Goal: Task Accomplishment & Management: Use online tool/utility

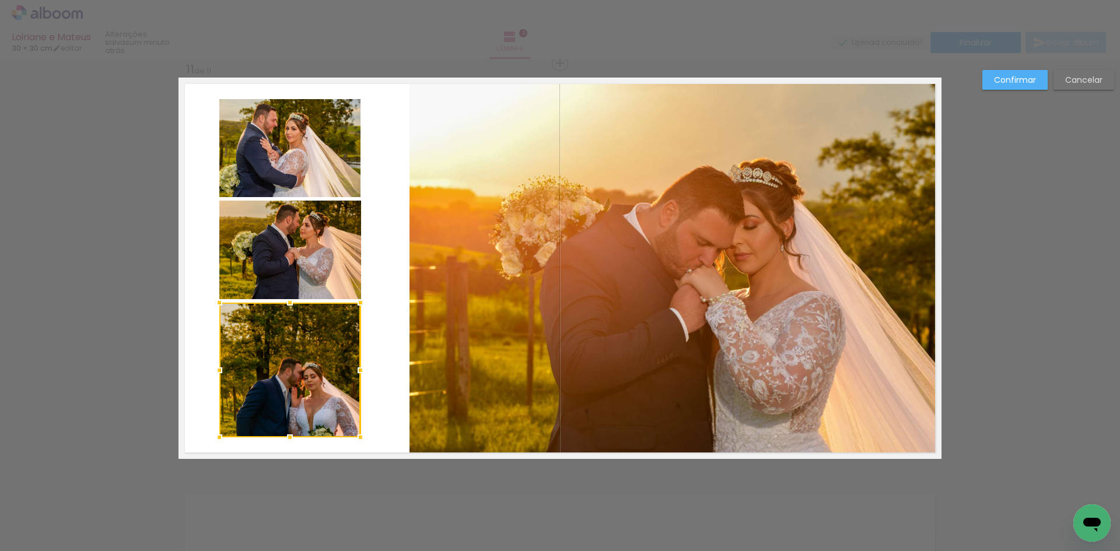
click at [310, 375] on div at bounding box center [289, 370] width 141 height 135
click at [300, 253] on quentale-photo at bounding box center [290, 250] width 142 height 99
click at [316, 156] on quentale-photo at bounding box center [289, 148] width 141 height 98
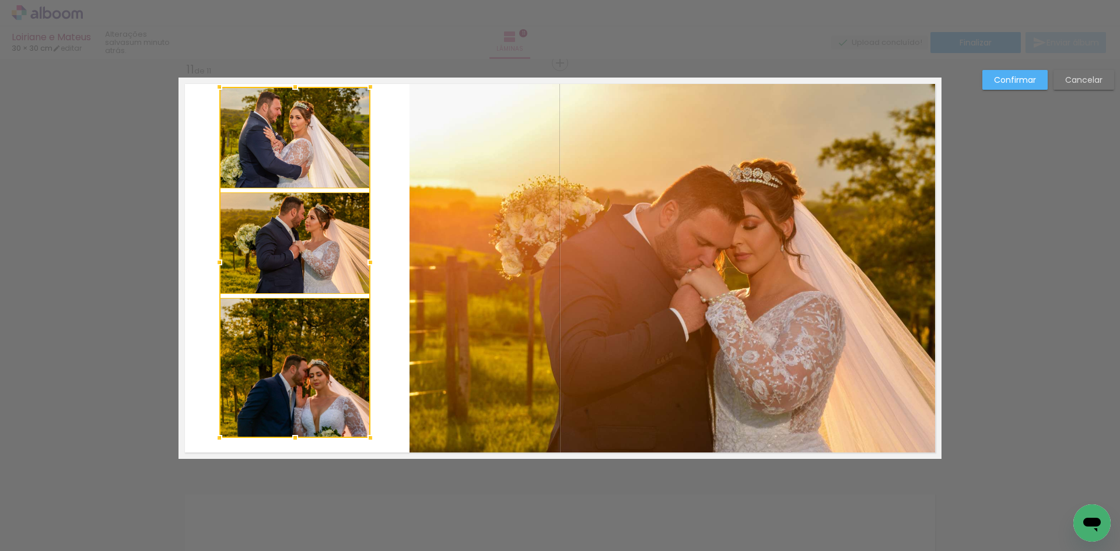
drag, startPoint x: 356, startPoint y: 97, endPoint x: 365, endPoint y: 90, distance: 11.7
click at [365, 90] on div at bounding box center [370, 86] width 23 height 23
click at [322, 253] on quentale-photo at bounding box center [294, 244] width 151 height 102
click at [314, 335] on quentale-photo at bounding box center [294, 367] width 151 height 139
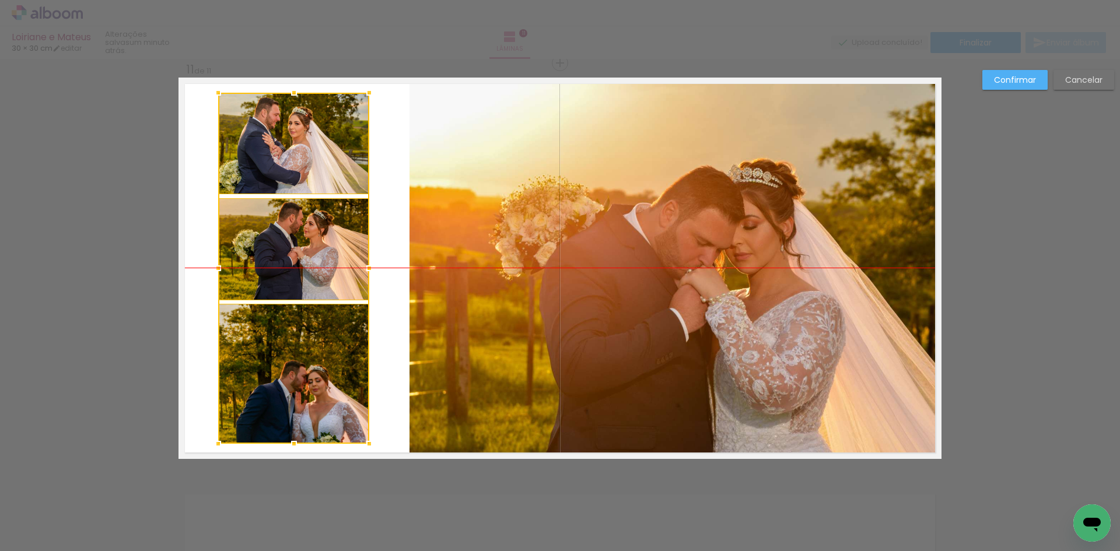
drag, startPoint x: 334, startPoint y: 248, endPoint x: 333, endPoint y: 254, distance: 6.5
click at [333, 254] on div at bounding box center [293, 268] width 151 height 351
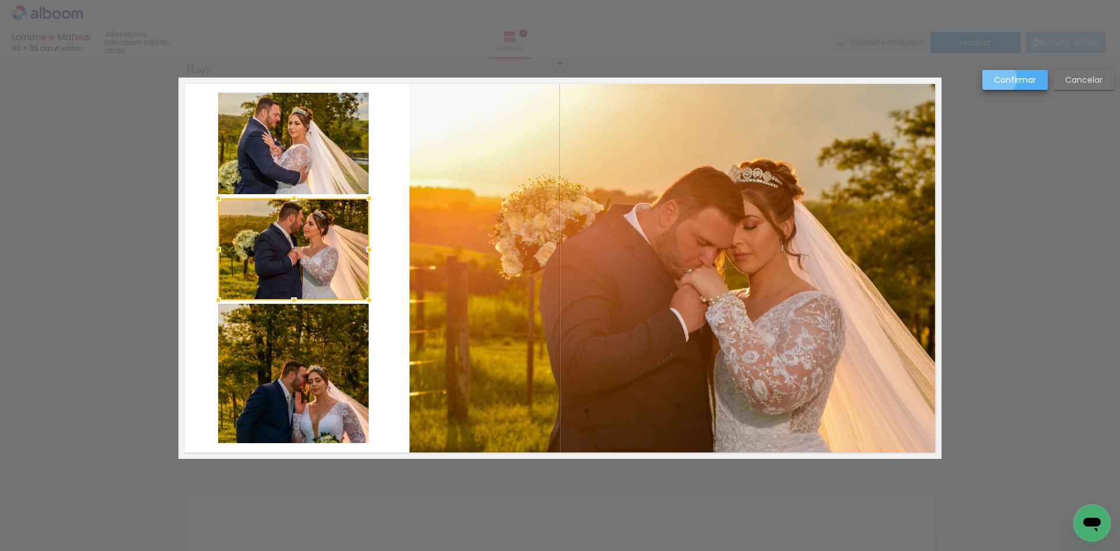
click at [0, 0] on slot "Confirmar" at bounding box center [0, 0] width 0 height 0
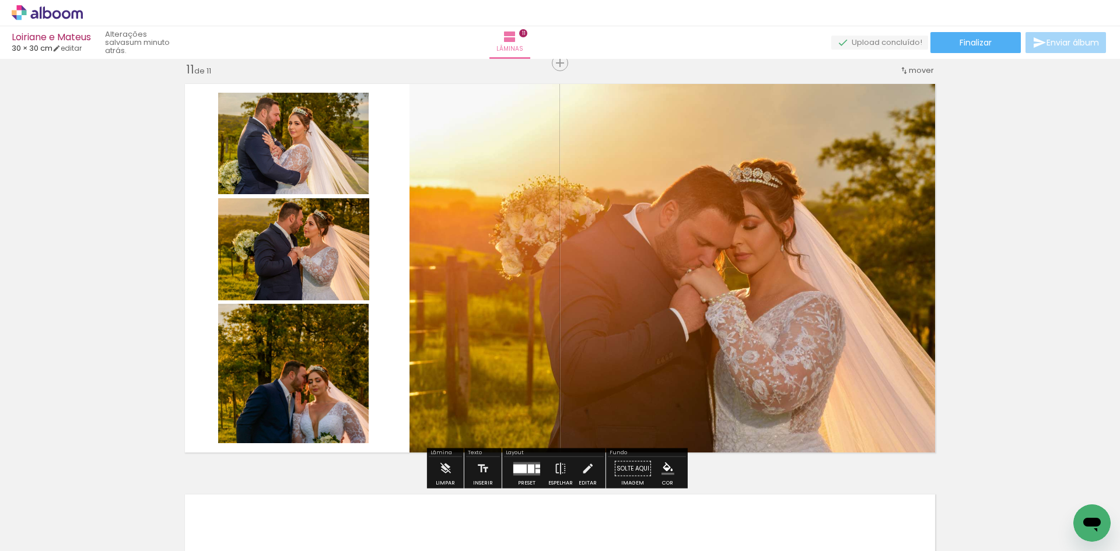
click at [303, 377] on quentale-photo at bounding box center [293, 373] width 151 height 139
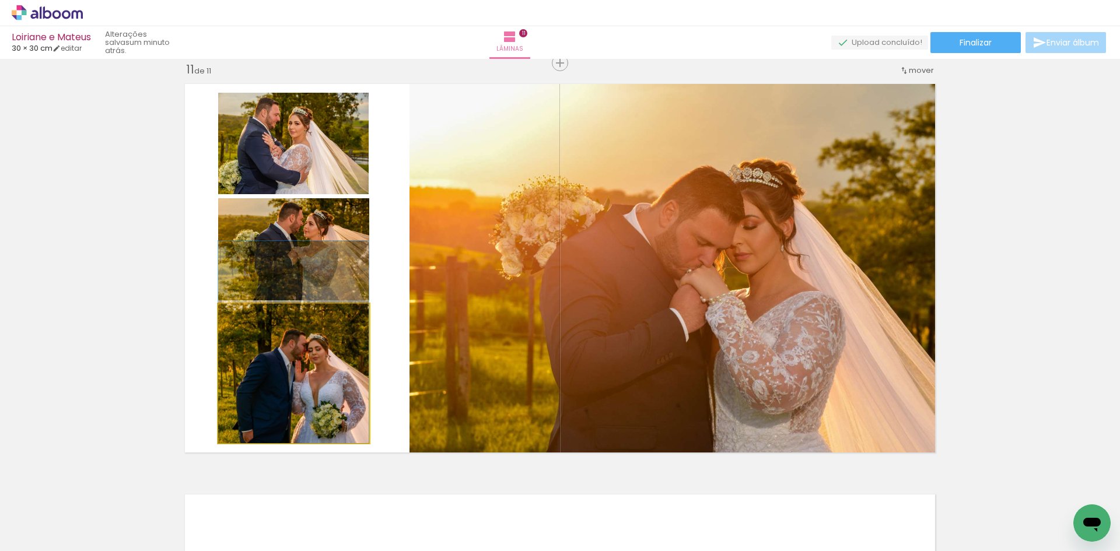
drag, startPoint x: 303, startPoint y: 377, endPoint x: 296, endPoint y: 331, distance: 47.3
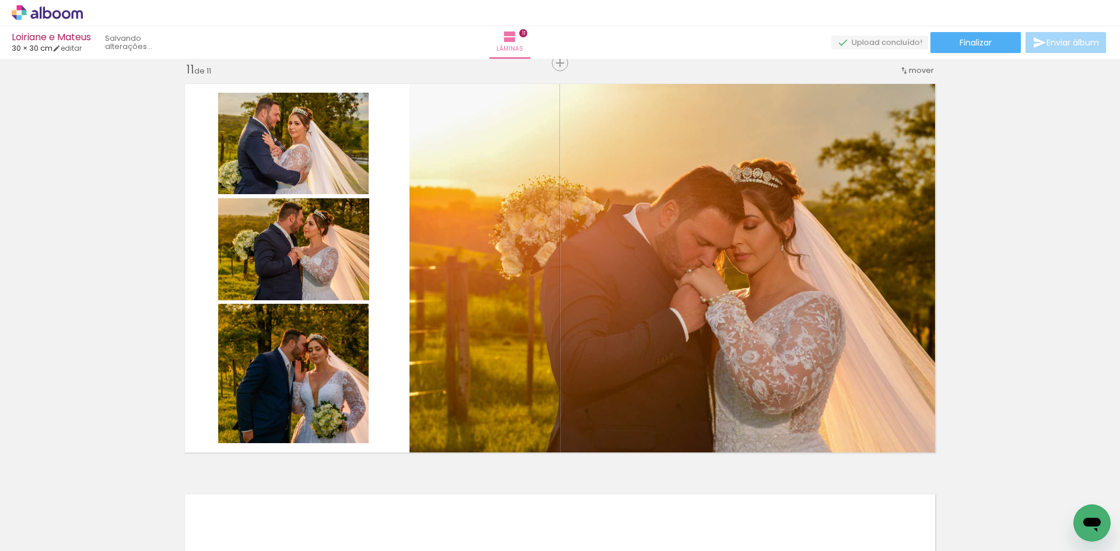
click at [15, 530] on iron-icon at bounding box center [17, 536] width 14 height 14
click at [0, 0] on input "file" at bounding box center [0, 0] width 0 height 0
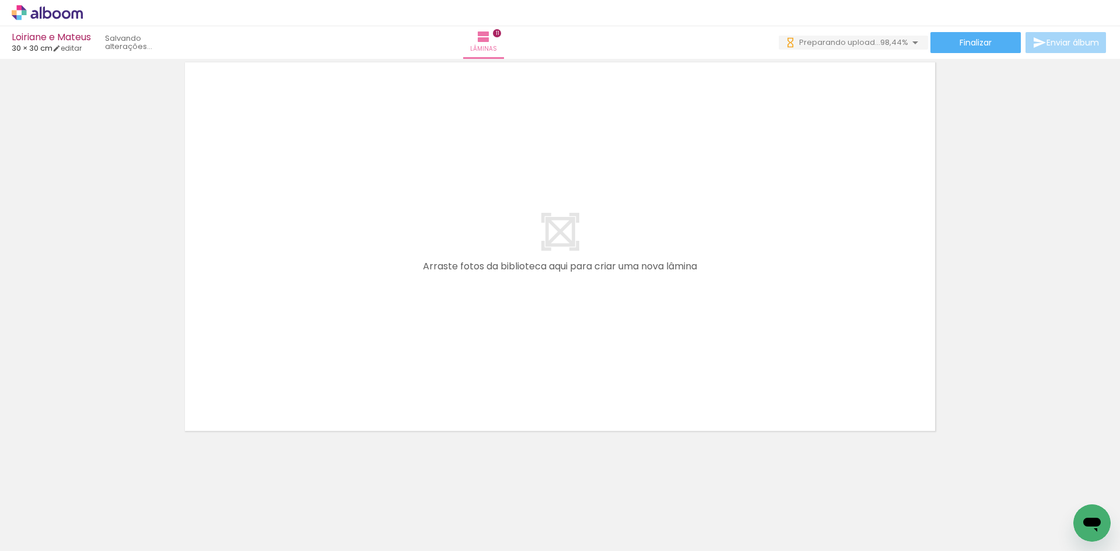
scroll to position [0, 3161]
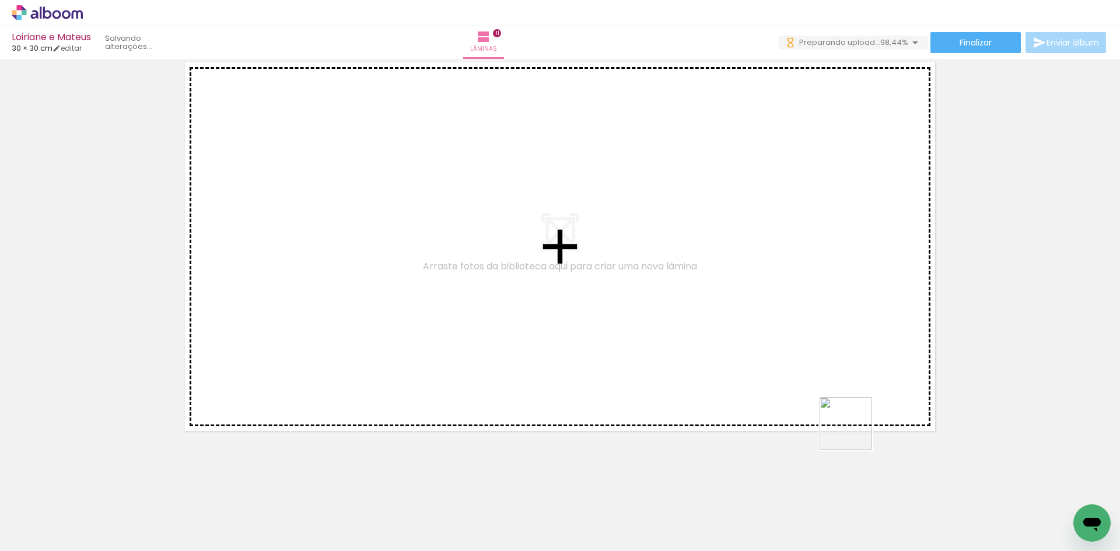
drag, startPoint x: 1055, startPoint y: 516, endPoint x: 685, endPoint y: 362, distance: 401.0
click at [685, 362] on quentale-workspace at bounding box center [560, 275] width 1120 height 551
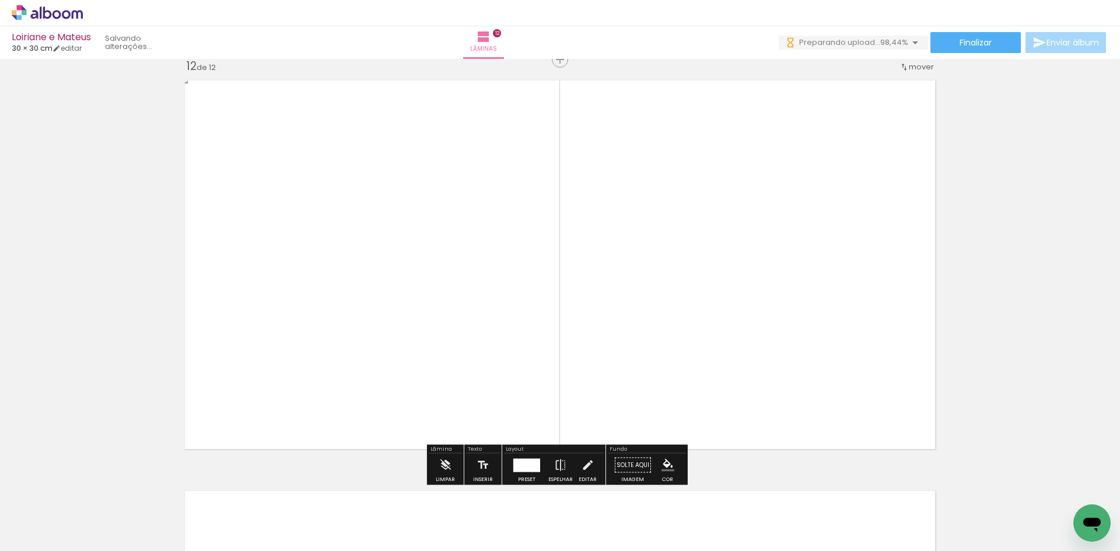
scroll to position [4533, 0]
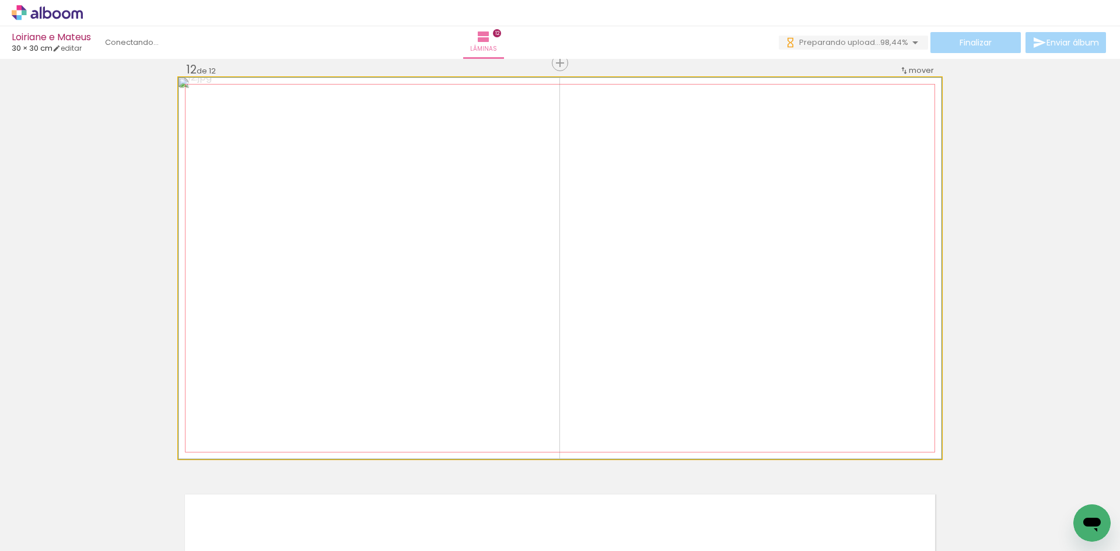
click at [652, 401] on quentale-photo at bounding box center [560, 269] width 763 height 382
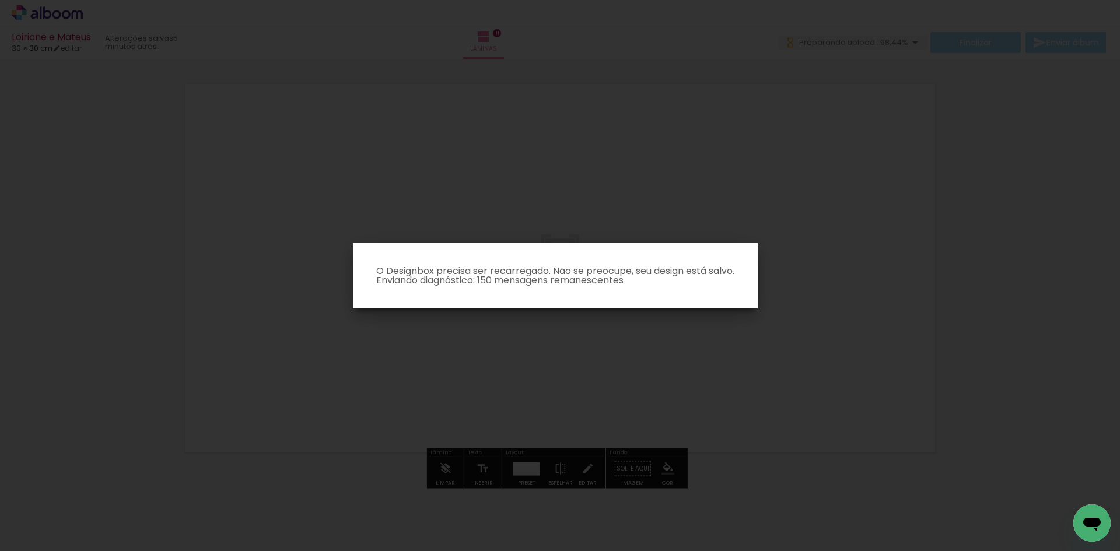
scroll to position [0, 3096]
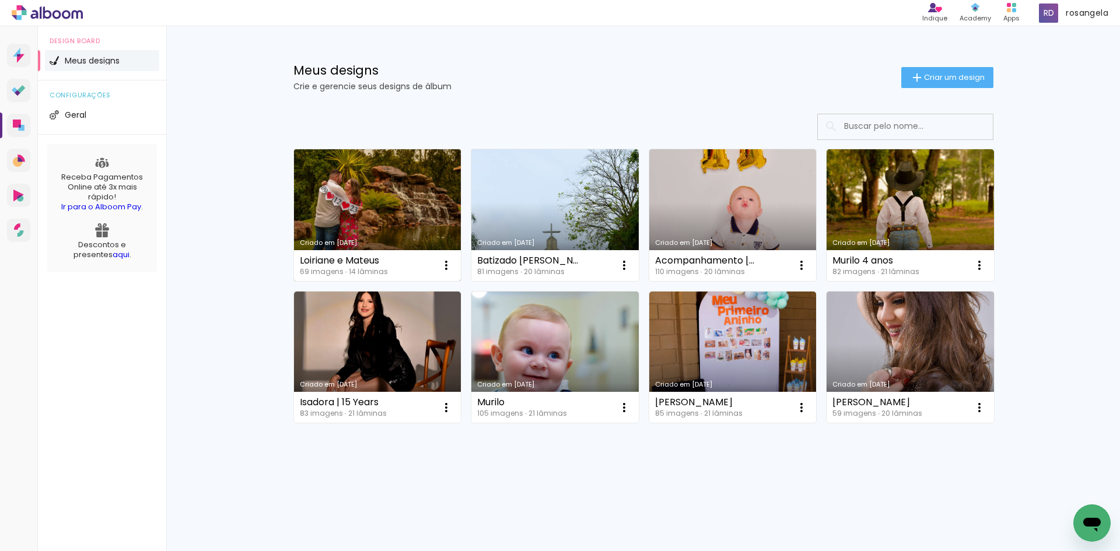
click at [401, 200] on link "Criado em [DATE]" at bounding box center [377, 215] width 167 height 132
